Goal: Information Seeking & Learning: Check status

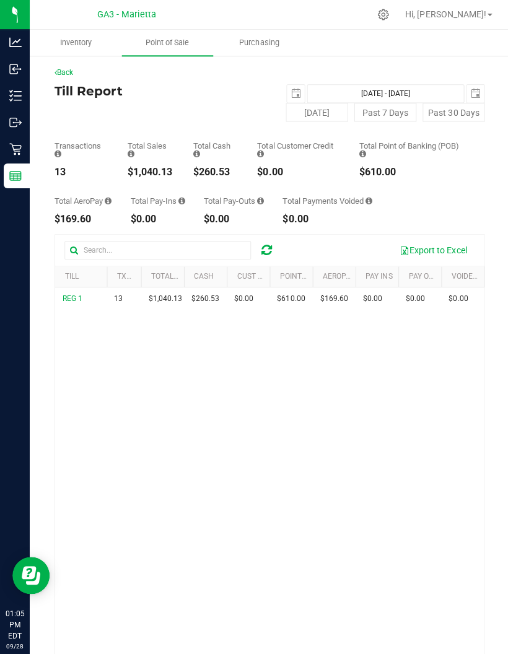
click at [290, 98] on span "select" at bounding box center [295, 94] width 10 height 10
click at [297, 94] on span "select" at bounding box center [295, 94] width 10 height 10
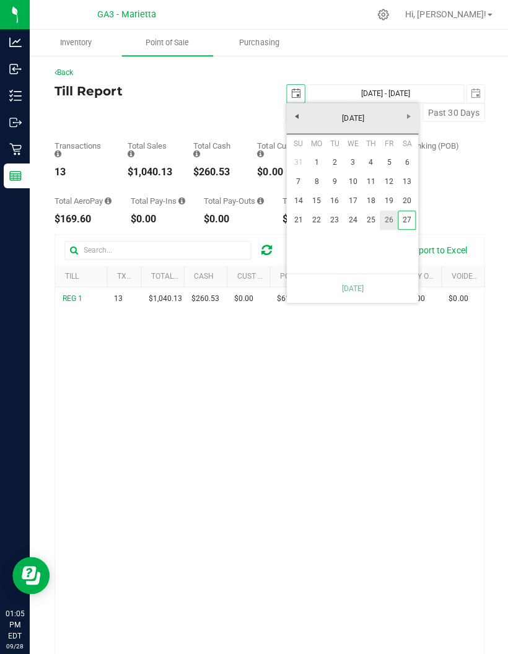
click at [389, 213] on link "26" at bounding box center [387, 219] width 18 height 19
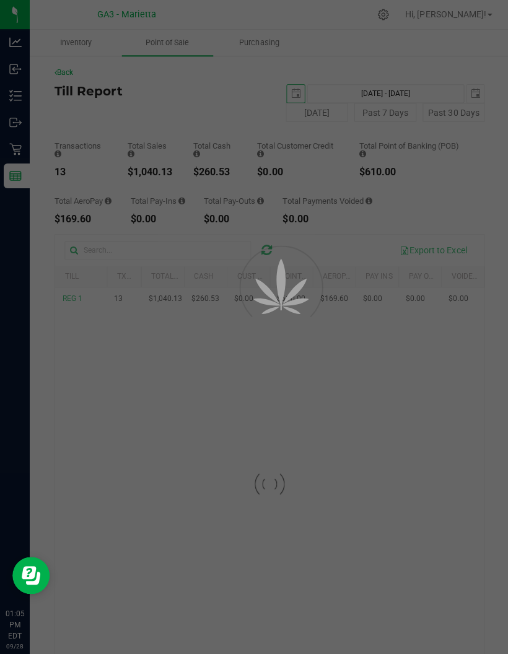
type input "[DATE]"
type input "[DATE] - [DATE]"
type input "[DATE]"
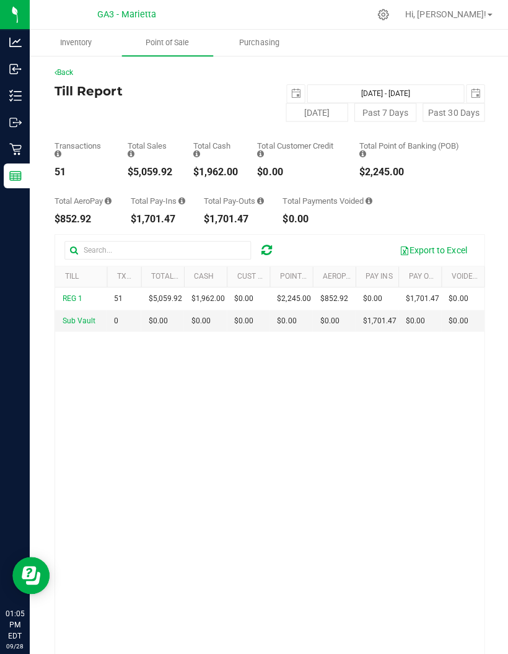
click at [476, 98] on span "select" at bounding box center [474, 94] width 10 height 10
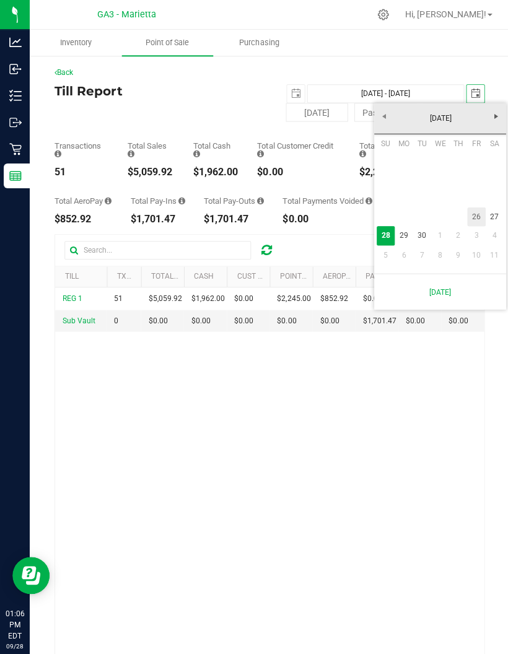
click at [472, 215] on link "26" at bounding box center [475, 216] width 18 height 19
type input "[DATE] - [DATE]"
type input "[DATE]"
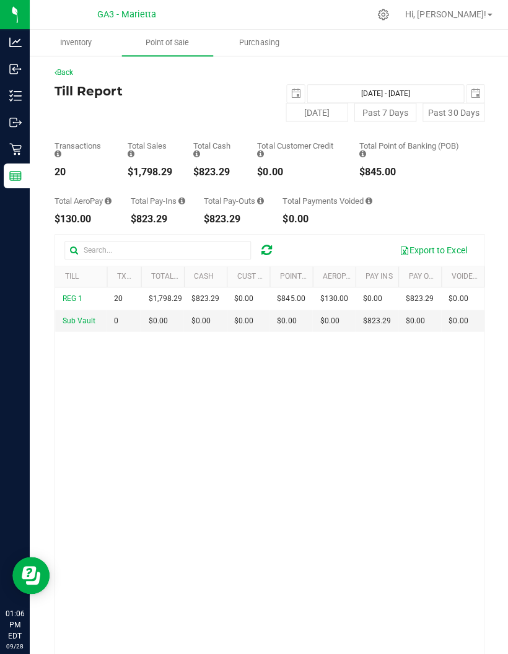
click at [480, 87] on span "select" at bounding box center [473, 93] width 17 height 17
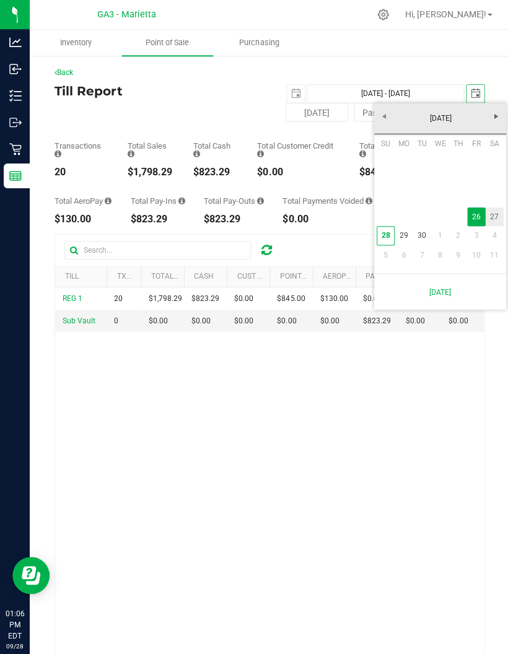
click at [484, 220] on link "27" at bounding box center [493, 216] width 18 height 19
type input "[DATE] - [DATE]"
type input "[DATE]"
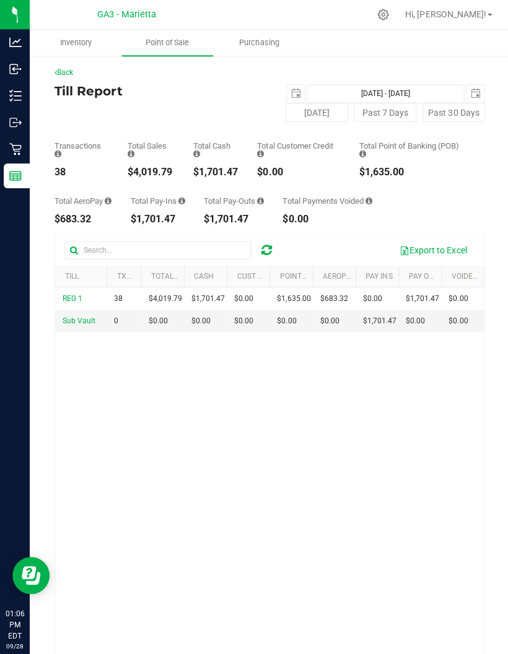
click at [294, 93] on span "select" at bounding box center [295, 94] width 10 height 10
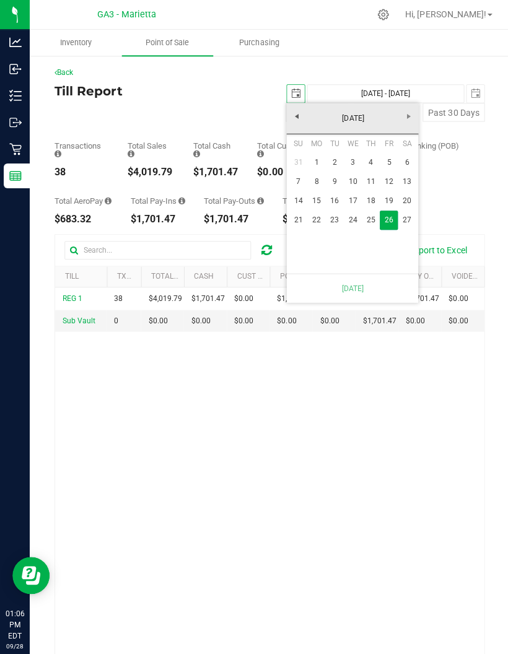
click at [406, 221] on link "27" at bounding box center [405, 219] width 18 height 19
type input "[DATE] - [DATE]"
type input "[DATE]"
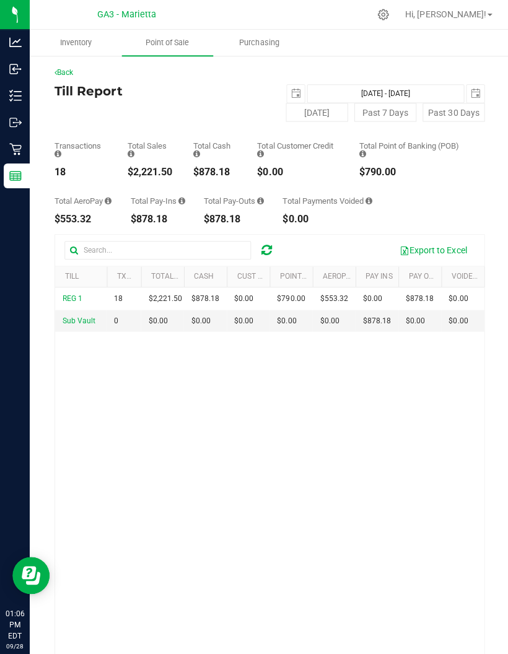
click at [297, 85] on span "select" at bounding box center [294, 93] width 17 height 17
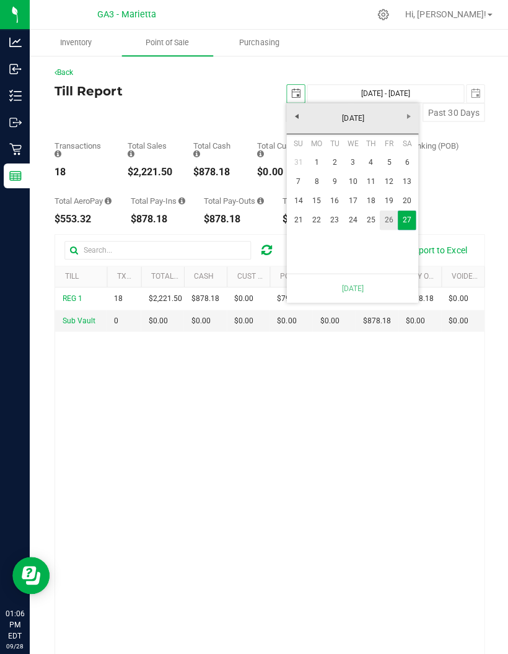
click at [389, 220] on link "26" at bounding box center [387, 219] width 18 height 19
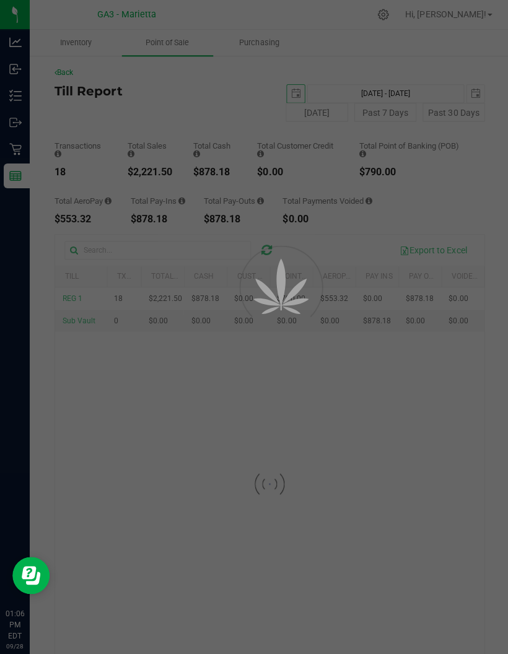
type input "[DATE] - [DATE]"
type input "[DATE]"
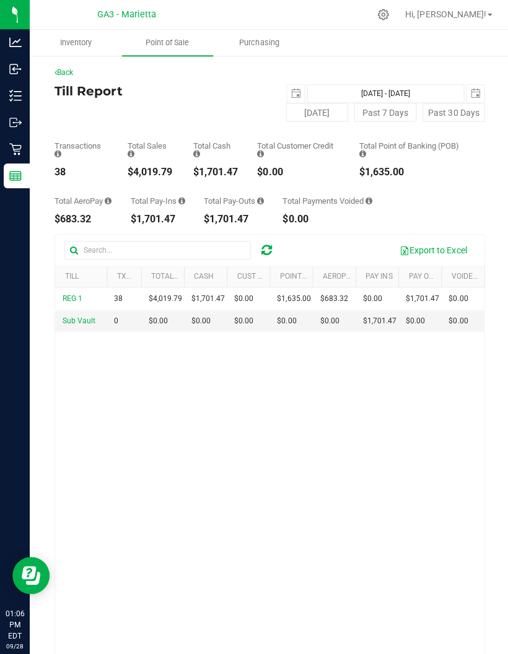
click at [475, 93] on span "select" at bounding box center [474, 94] width 10 height 10
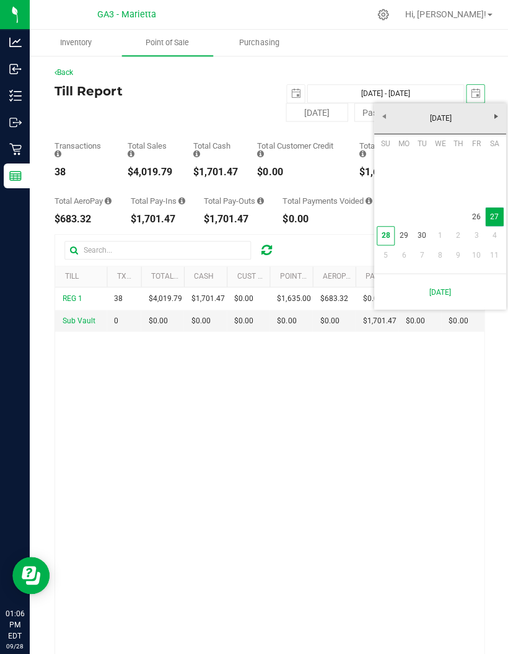
click at [381, 226] on link "28" at bounding box center [384, 234] width 18 height 19
type input "[DATE] - [DATE]"
type input "[DATE]"
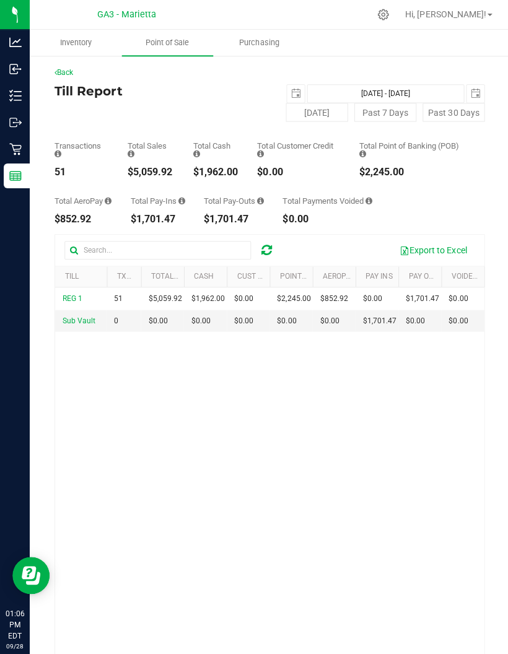
click at [73, 72] on link "Back" at bounding box center [63, 72] width 19 height 9
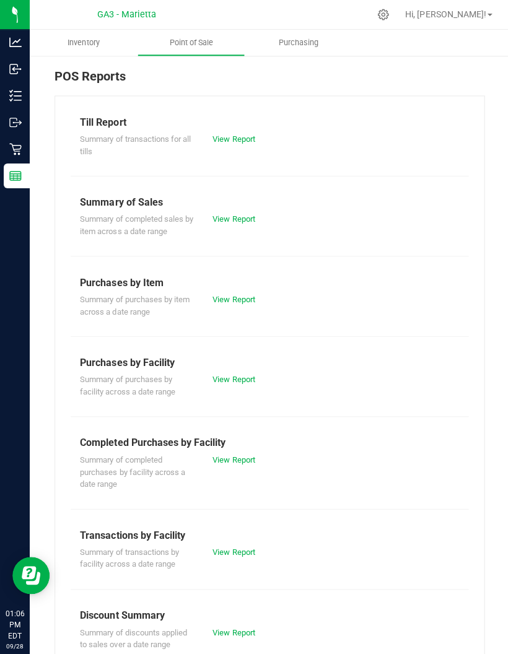
click at [232, 216] on link "View Report" at bounding box center [233, 218] width 42 height 9
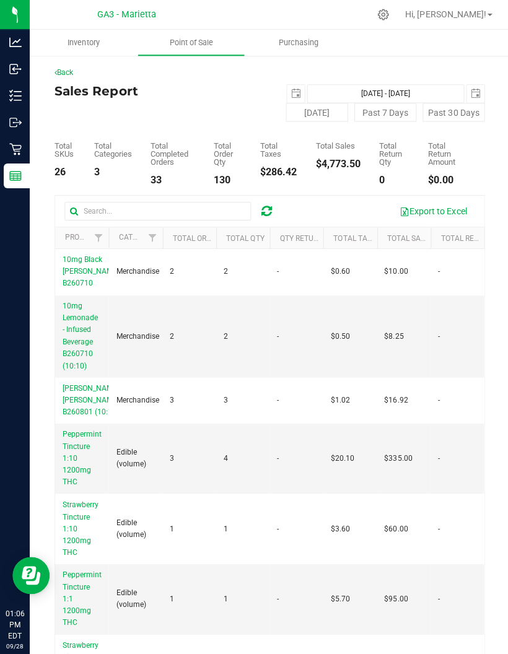
click at [294, 85] on span "select" at bounding box center [294, 93] width 17 height 17
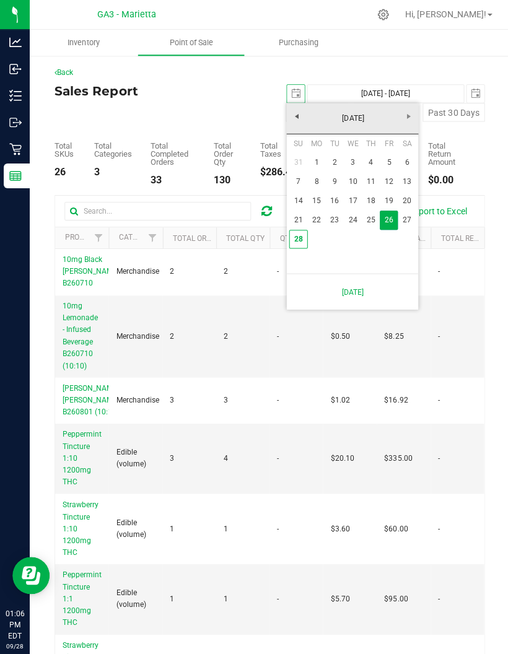
click at [293, 217] on link "21" at bounding box center [297, 219] width 18 height 19
type input "[DATE]"
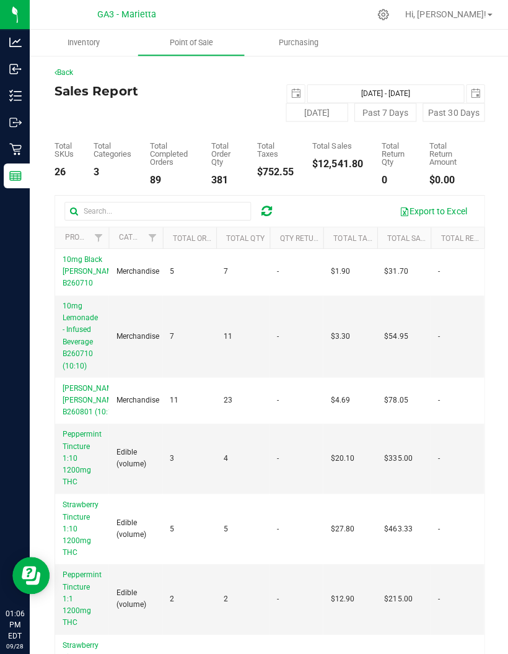
click at [471, 91] on span "select" at bounding box center [474, 94] width 10 height 10
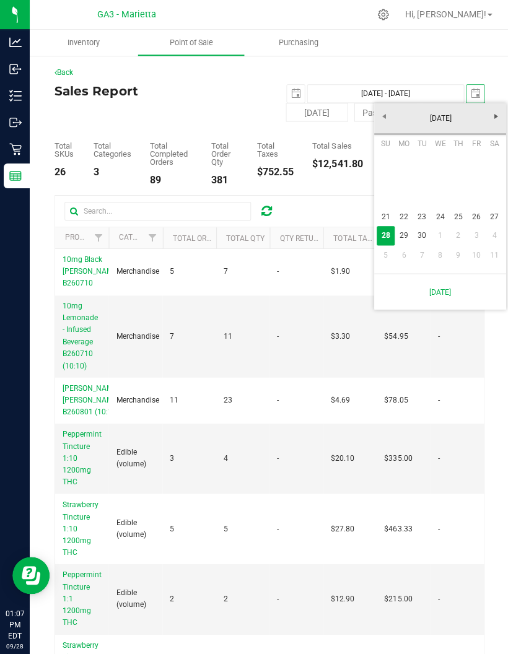
click at [494, 207] on link "27" at bounding box center [493, 216] width 18 height 19
type input "[DATE] - [DATE]"
type input "[DATE]"
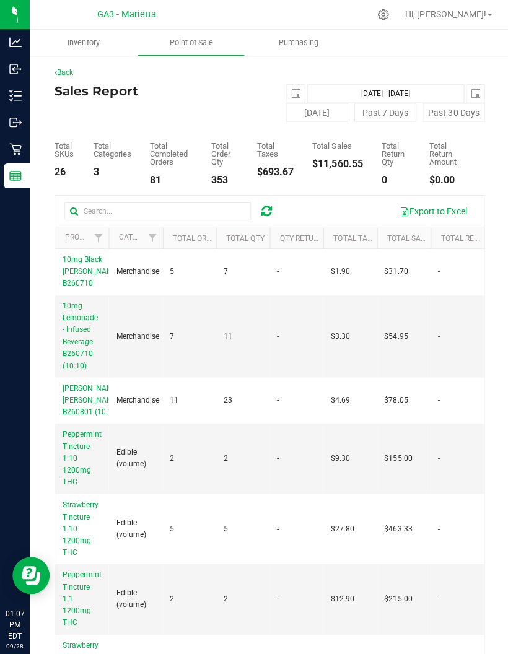
click at [64, 76] on link "Back" at bounding box center [63, 72] width 19 height 9
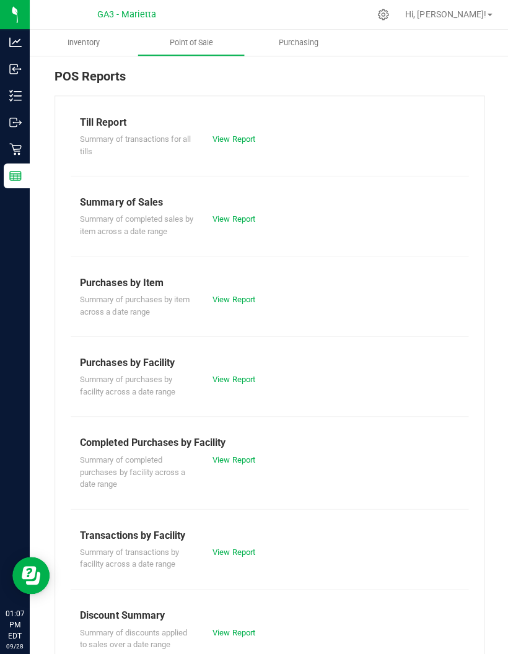
click at [232, 134] on link "View Report" at bounding box center [233, 138] width 42 height 9
